Goal: Task Accomplishment & Management: Manage account settings

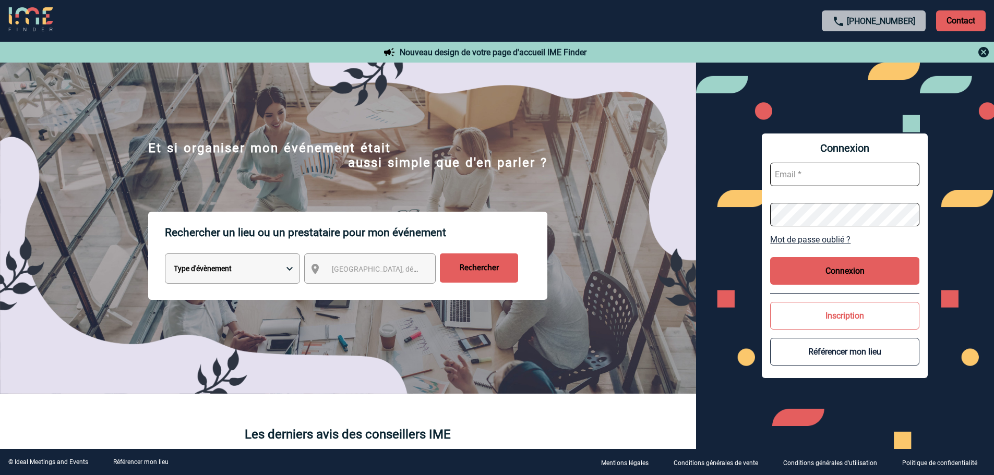
click at [807, 180] on input "text" at bounding box center [844, 174] width 149 height 23
click at [836, 181] on input "text" at bounding box center [844, 174] width 149 height 23
paste input "[EMAIL_ADDRESS][DOMAIN_NAME]"
type input "[EMAIL_ADDRESS][DOMAIN_NAME]"
click at [844, 266] on button "Connexion" at bounding box center [844, 271] width 149 height 28
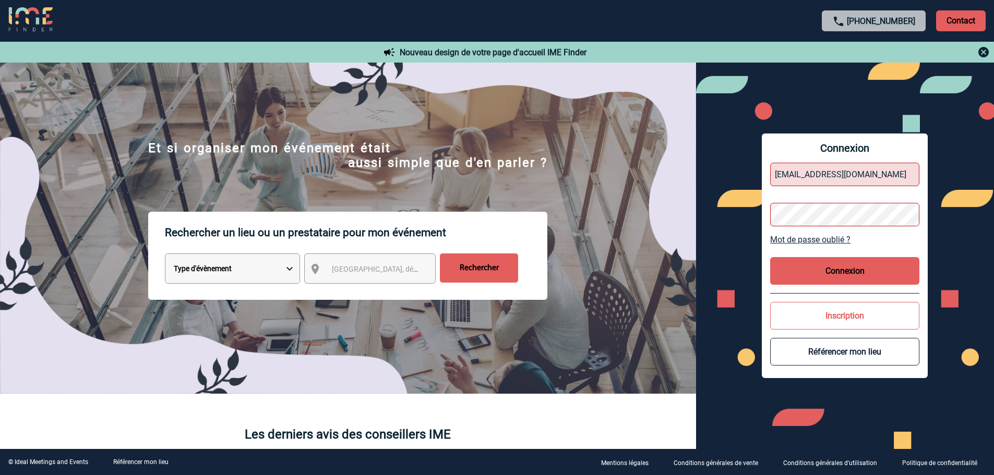
click at [815, 235] on link "Mot de passe oublié ?" at bounding box center [844, 240] width 149 height 10
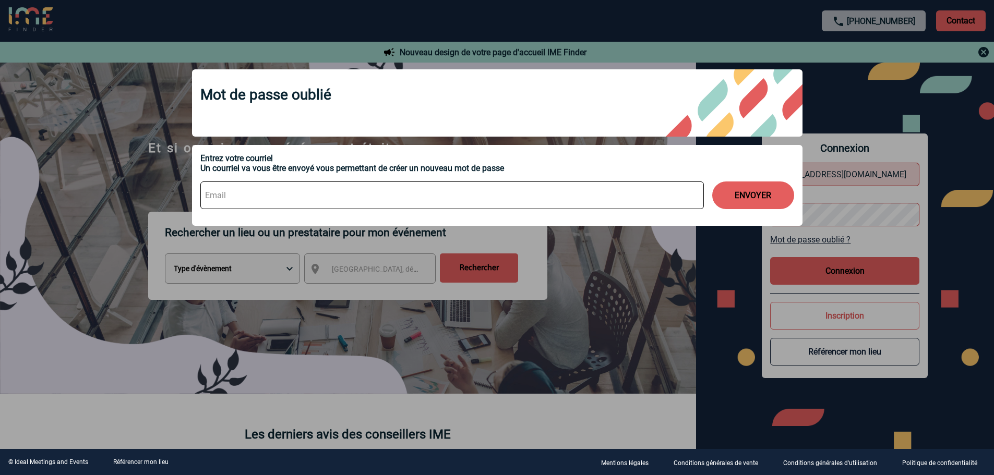
click at [267, 183] on input at bounding box center [452, 196] width 504 height 28
paste input "Qrrv@F8g4Z"
type input "Qrrv@F8g4Z"
click at [237, 198] on input "Qrrv@F8g4Z" at bounding box center [452, 196] width 504 height 28
click at [236, 201] on input "Qrrv@F8g4Z" at bounding box center [452, 196] width 504 height 28
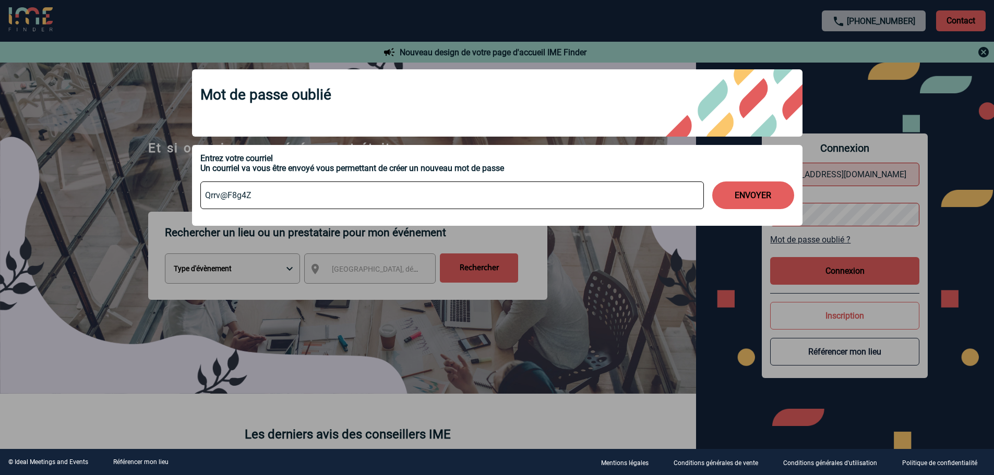
click at [236, 201] on input "Qrrv@F8g4Z" at bounding box center [452, 196] width 504 height 28
click at [235, 194] on input "Qrrv@F8g4Z" at bounding box center [452, 196] width 504 height 28
click at [235, 195] on input "Qrrv@F8g4Z" at bounding box center [452, 196] width 504 height 28
click at [228, 206] on input at bounding box center [452, 196] width 504 height 28
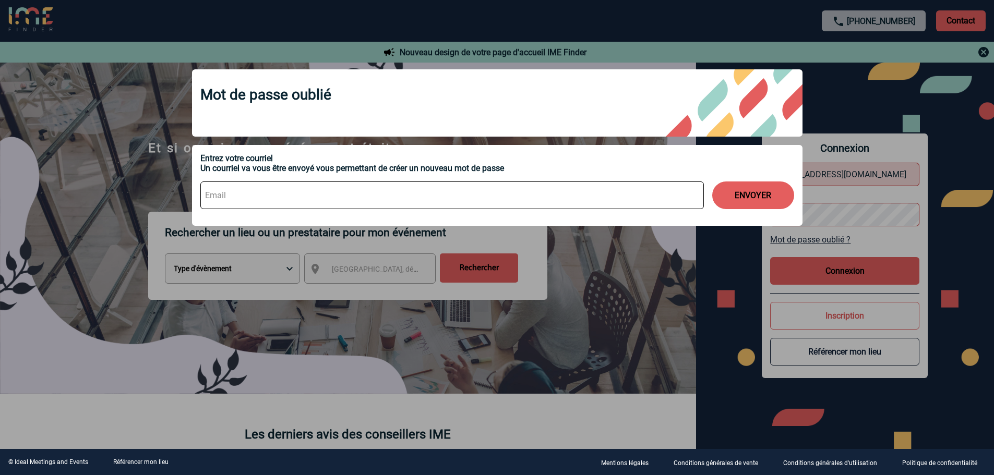
paste input "[EMAIL_ADDRESS][DOMAIN_NAME]"
type input "[EMAIL_ADDRESS][DOMAIN_NAME]"
click at [739, 194] on button "ENVOYER" at bounding box center [753, 196] width 82 height 28
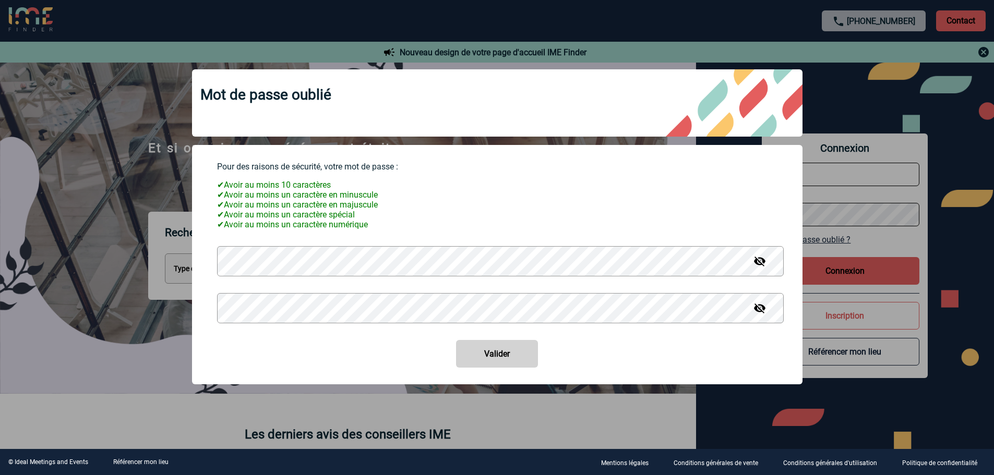
click at [760, 266] on img at bounding box center [760, 261] width 13 height 13
click at [758, 315] on img at bounding box center [760, 308] width 13 height 13
click at [498, 351] on button "Valider" at bounding box center [497, 354] width 82 height 28
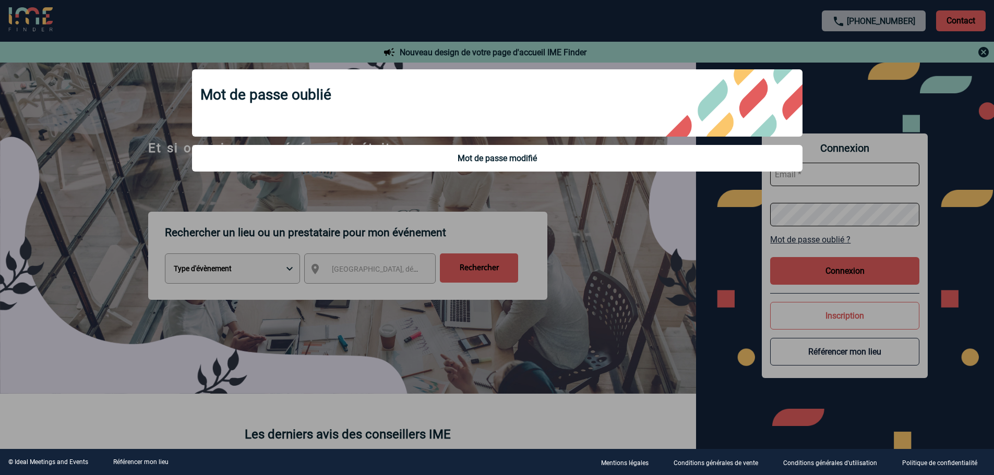
type input "[EMAIL_ADDRESS][DOMAIN_NAME]"
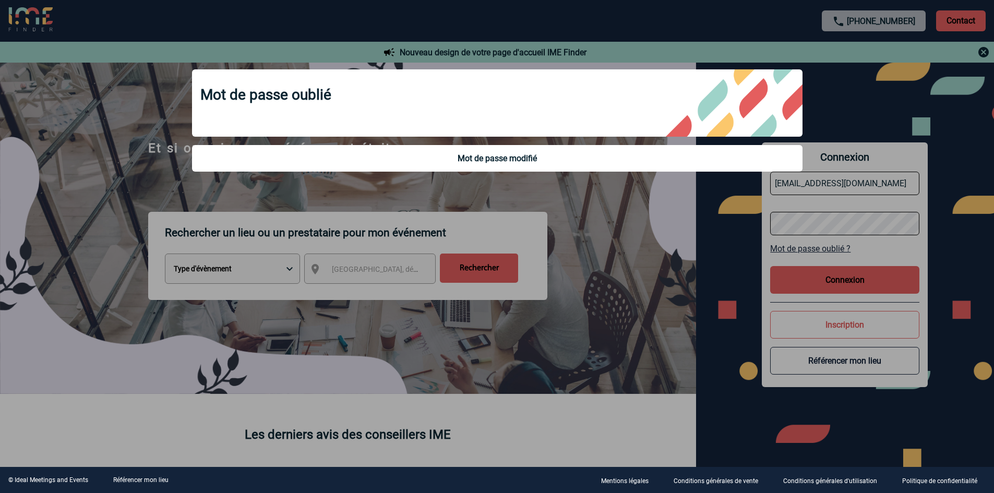
click at [593, 201] on div at bounding box center [497, 246] width 994 height 493
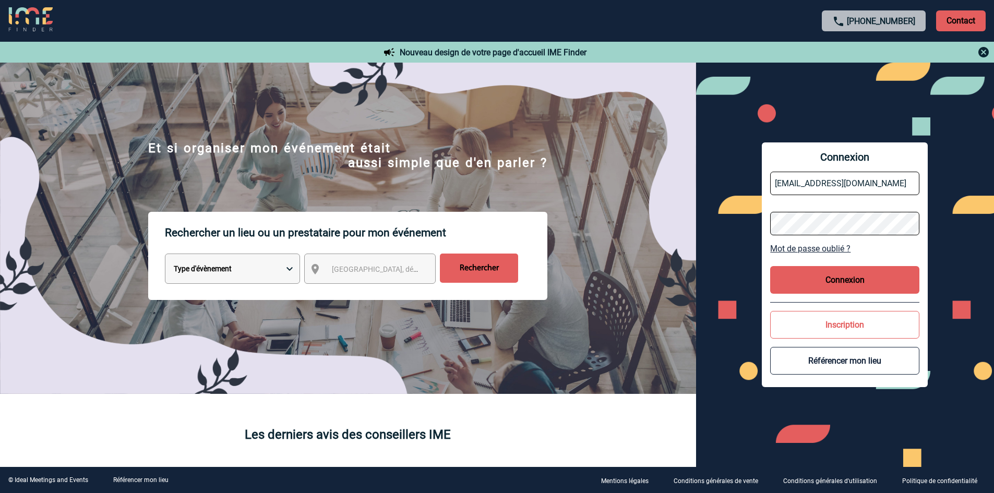
click at [856, 276] on button "Connexion" at bounding box center [844, 280] width 149 height 28
